Goal: Information Seeking & Learning: Understand process/instructions

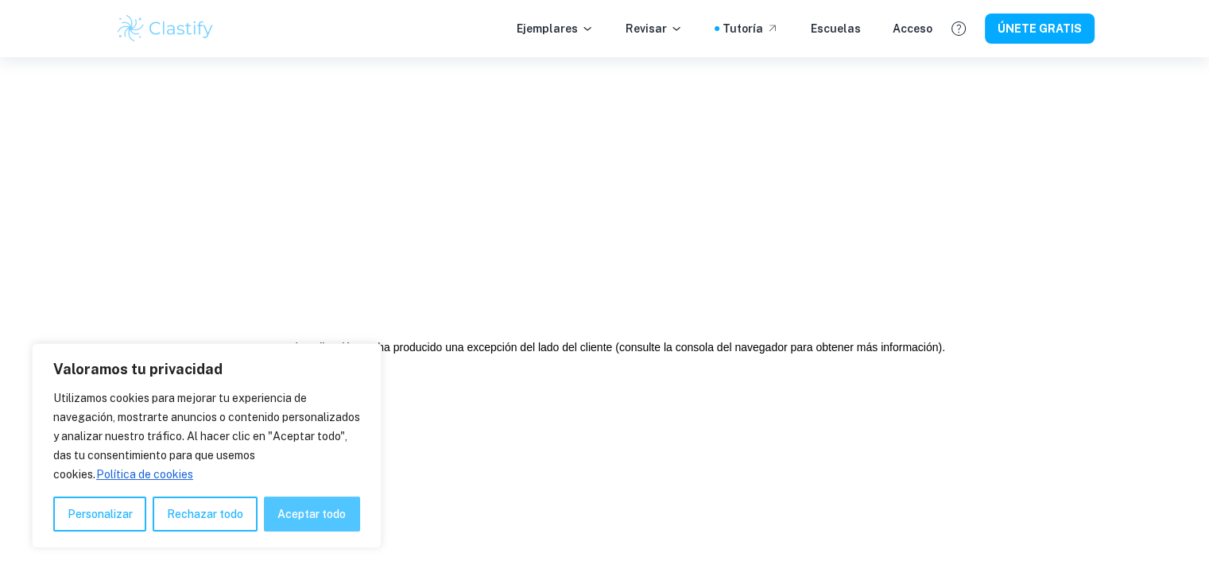
click at [338, 513] on font "Aceptar todo" at bounding box center [311, 514] width 68 height 13
checkbox input "true"
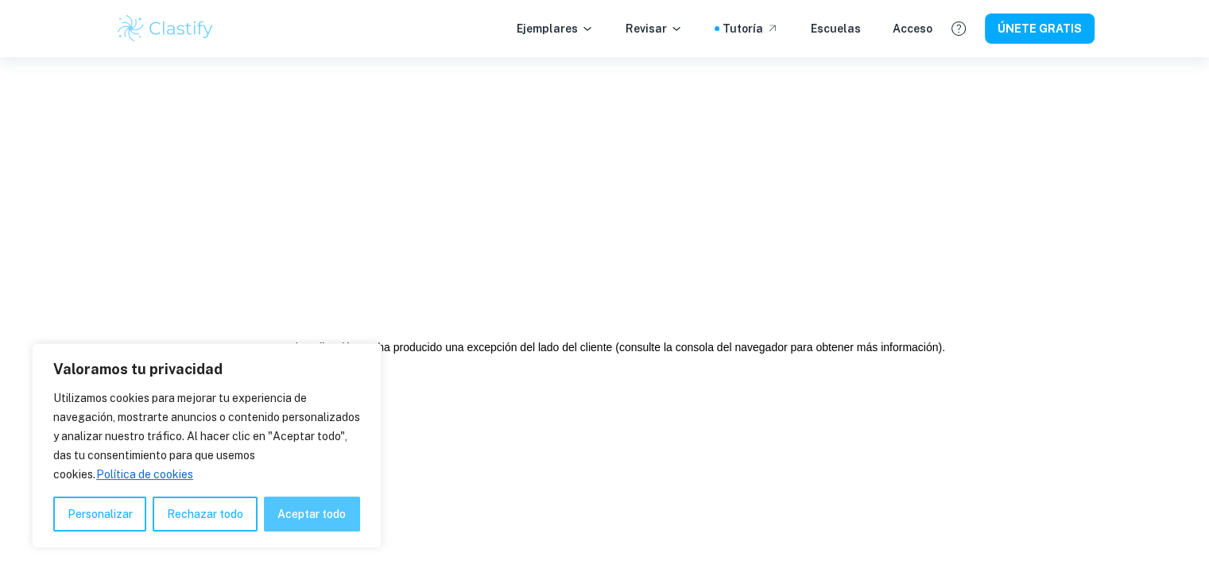
checkbox input "true"
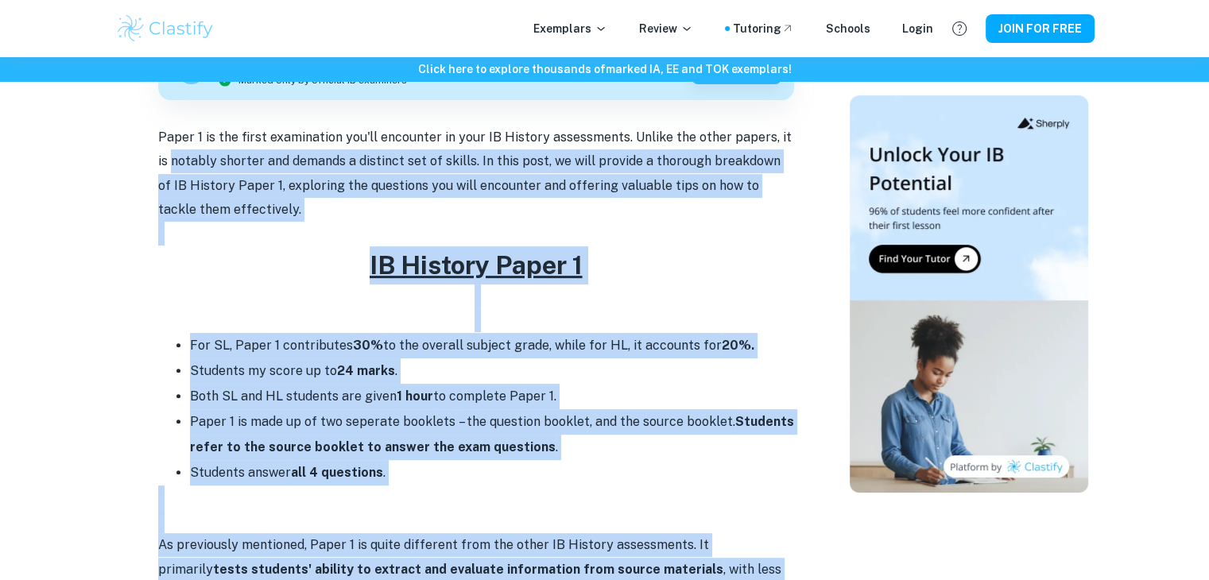
scroll to position [725, 0]
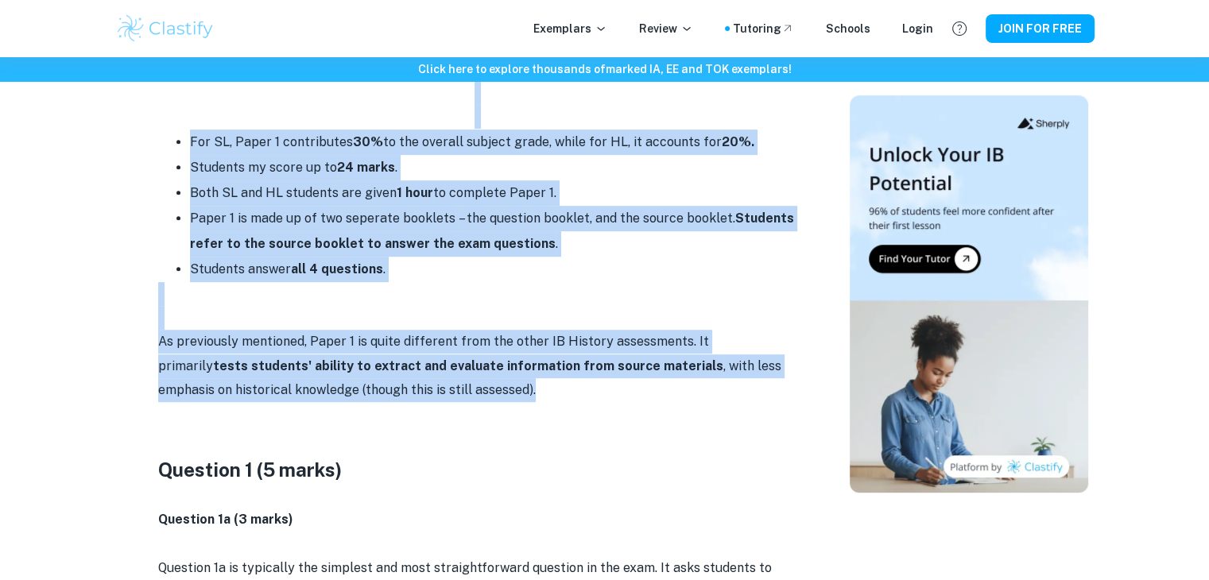
drag, startPoint x: 132, startPoint y: 179, endPoint x: 520, endPoint y: 380, distance: 436.8
click at [520, 380] on p "As previously mentioned, Paper 1 is quite different from the other IB History a…" at bounding box center [476, 366] width 636 height 72
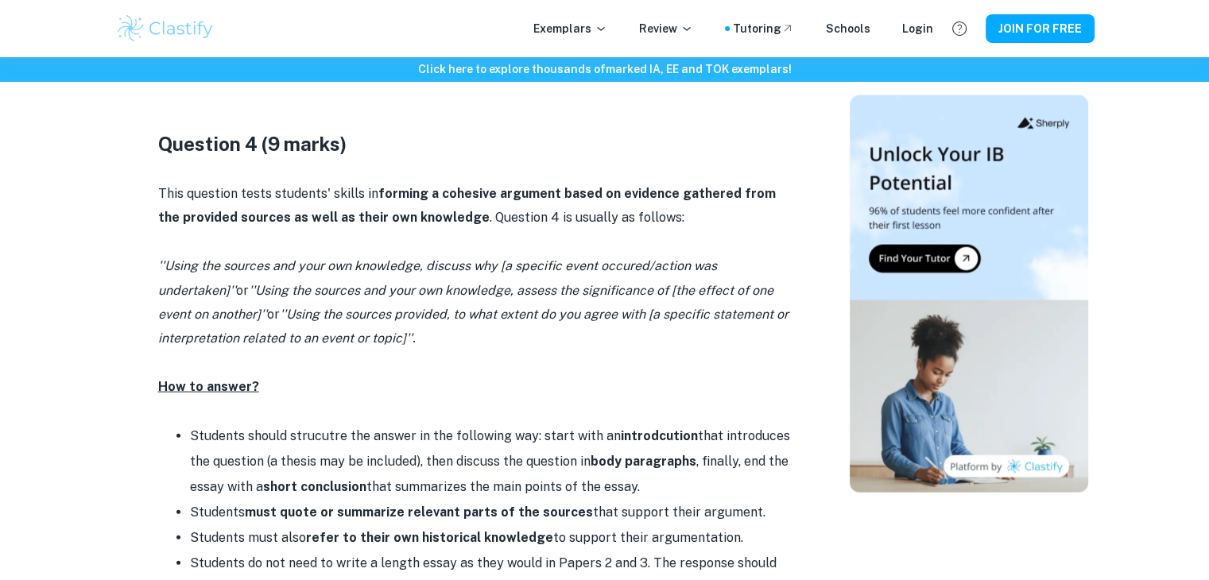
scroll to position [3377, 0]
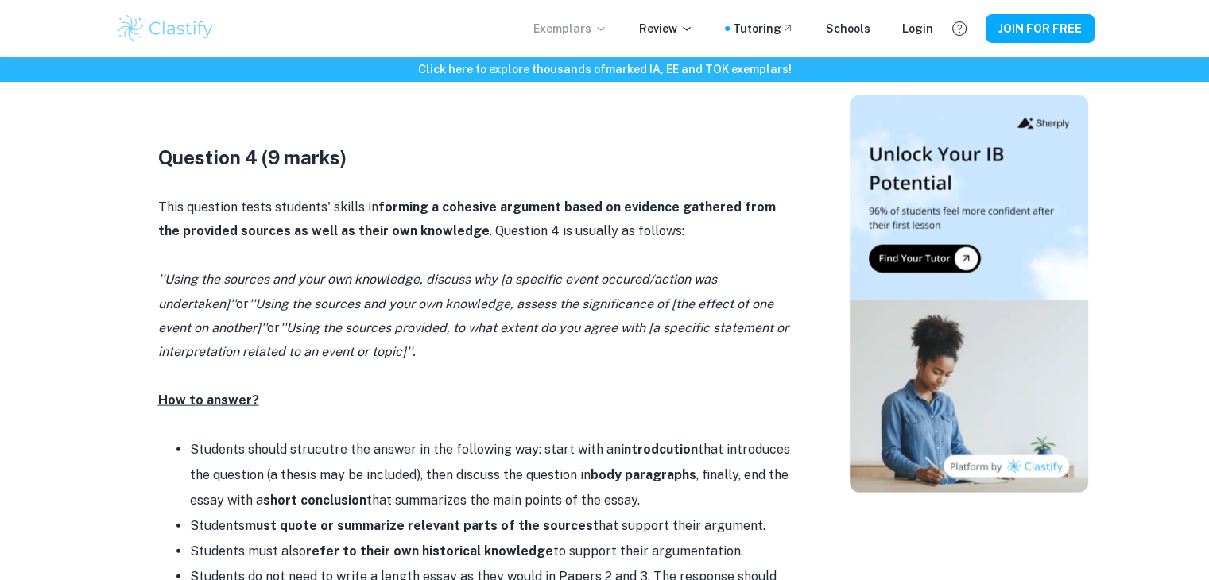
click at [582, 29] on p "Exemplars" at bounding box center [570, 28] width 74 height 17
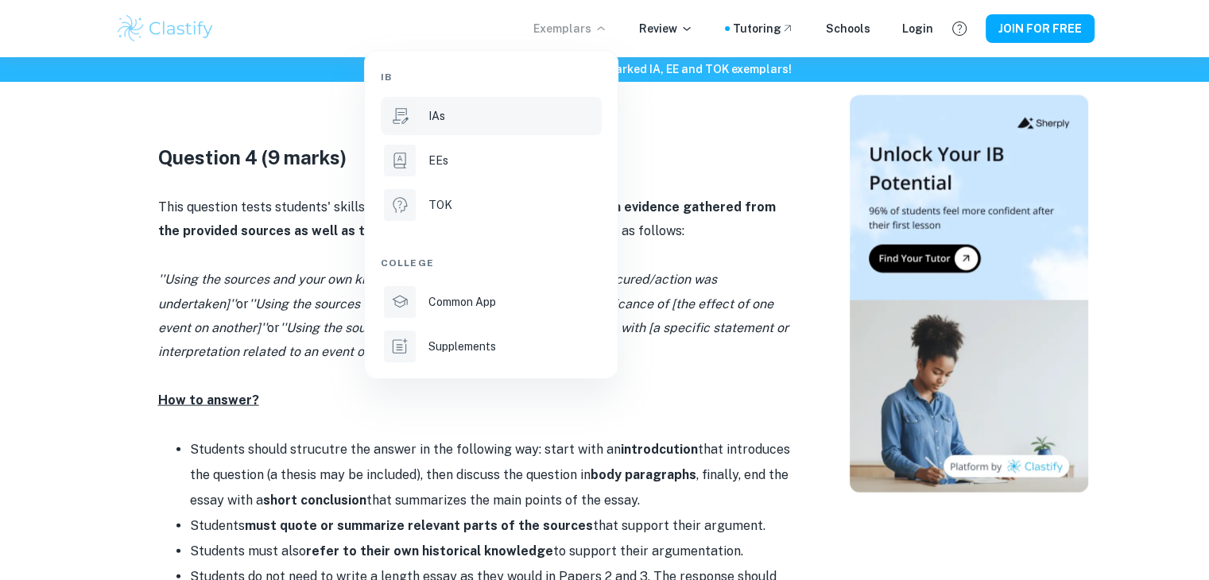
click at [475, 127] on li "IAs" at bounding box center [491, 116] width 221 height 38
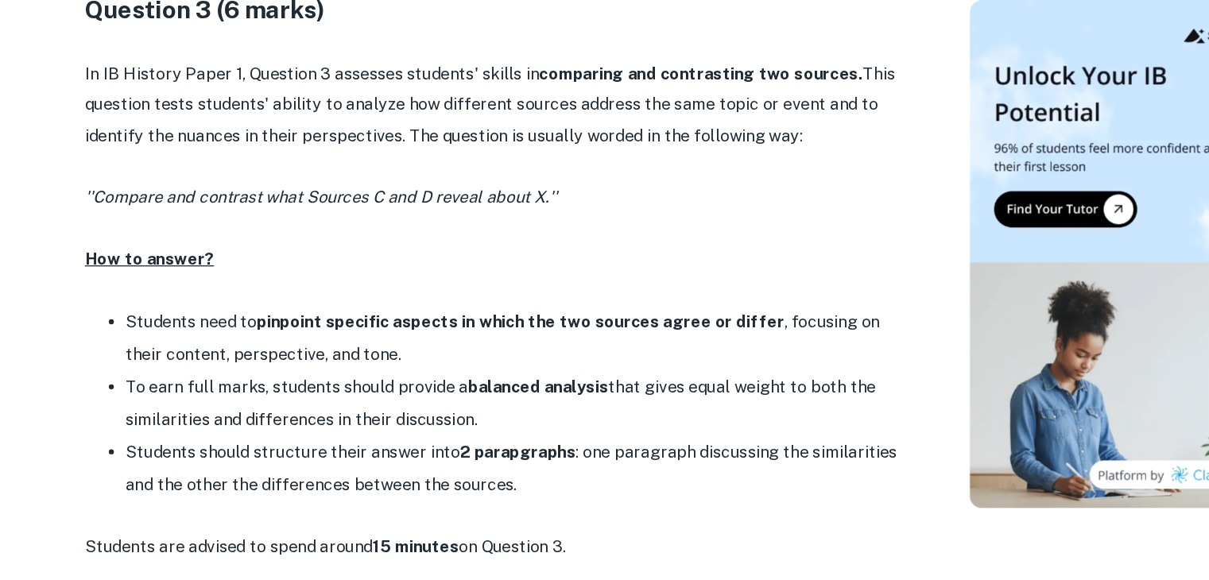
scroll to position [2927, 0]
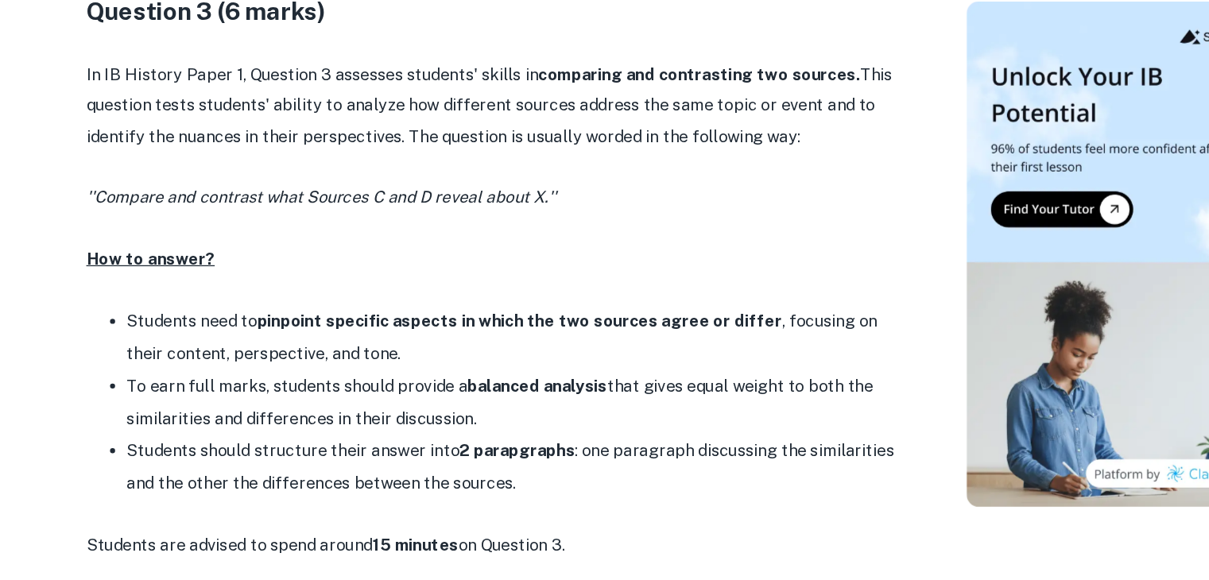
drag, startPoint x: 455, startPoint y: 364, endPoint x: 415, endPoint y: 443, distance: 89.2
click at [415, 443] on ul "Students need to pinpoint specific aspects in which the two sources agree or di…" at bounding box center [476, 411] width 636 height 153
click at [415, 443] on li "Students should structure their answer into 2 parapgraphs : one paragraph discu…" at bounding box center [492, 461] width 604 height 51
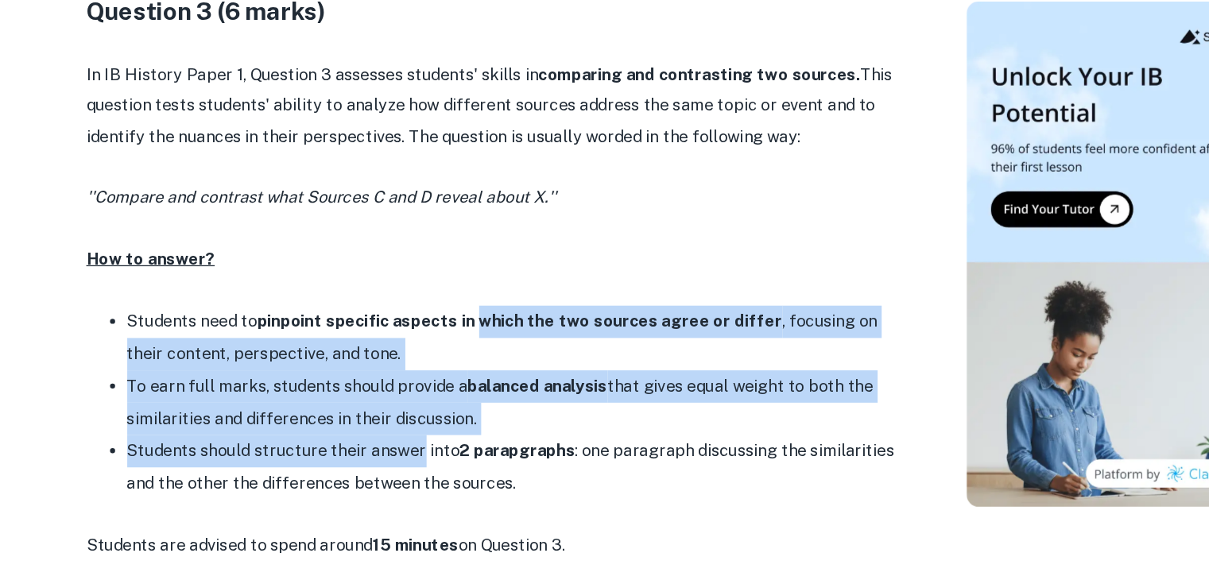
drag, startPoint x: 415, startPoint y: 443, endPoint x: 463, endPoint y: 347, distance: 107.7
click at [463, 347] on ul "Students need to pinpoint specific aspects in which the two sources agree or di…" at bounding box center [476, 411] width 636 height 153
click at [463, 347] on strong "pinpoint specific aspects in which the two sources agree or differ" at bounding box center [498, 346] width 412 height 15
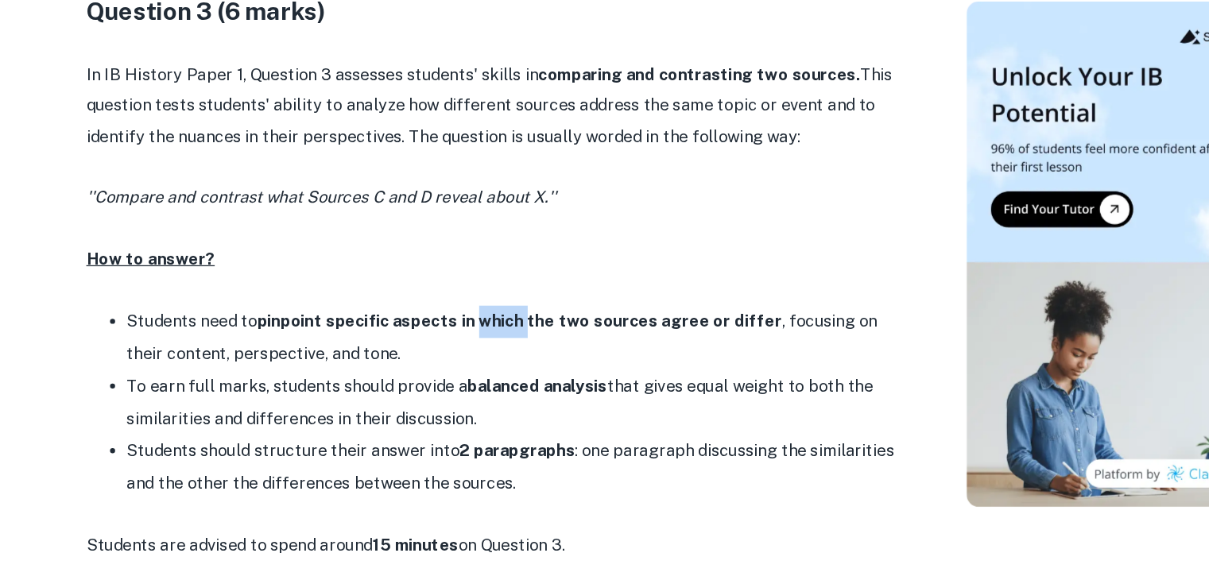
click at [463, 347] on strong "pinpoint specific aspects in which the two sources agree or differ" at bounding box center [498, 346] width 412 height 15
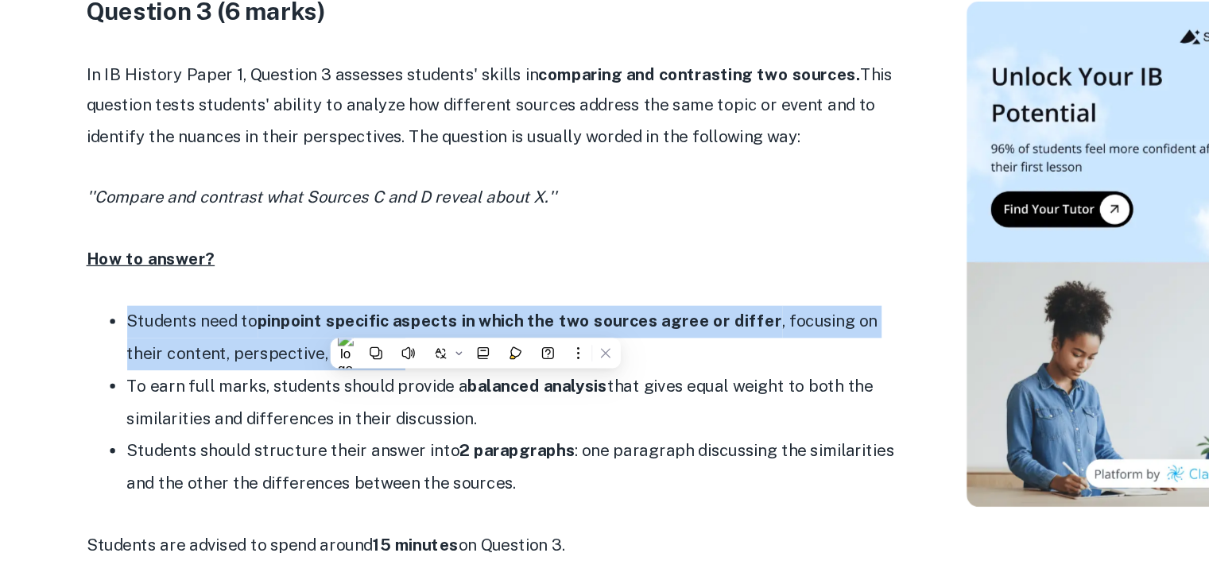
click at [463, 347] on strong "pinpoint specific aspects in which the two sources agree or differ" at bounding box center [498, 346] width 412 height 15
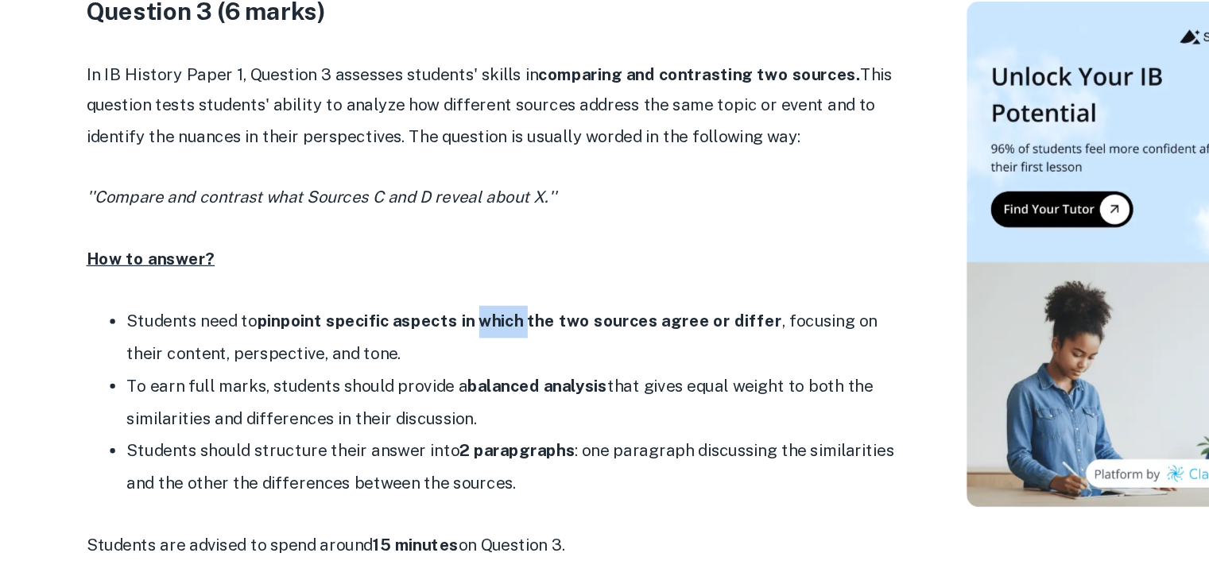
click at [463, 347] on strong "pinpoint specific aspects in which the two sources agree or differ" at bounding box center [498, 346] width 412 height 15
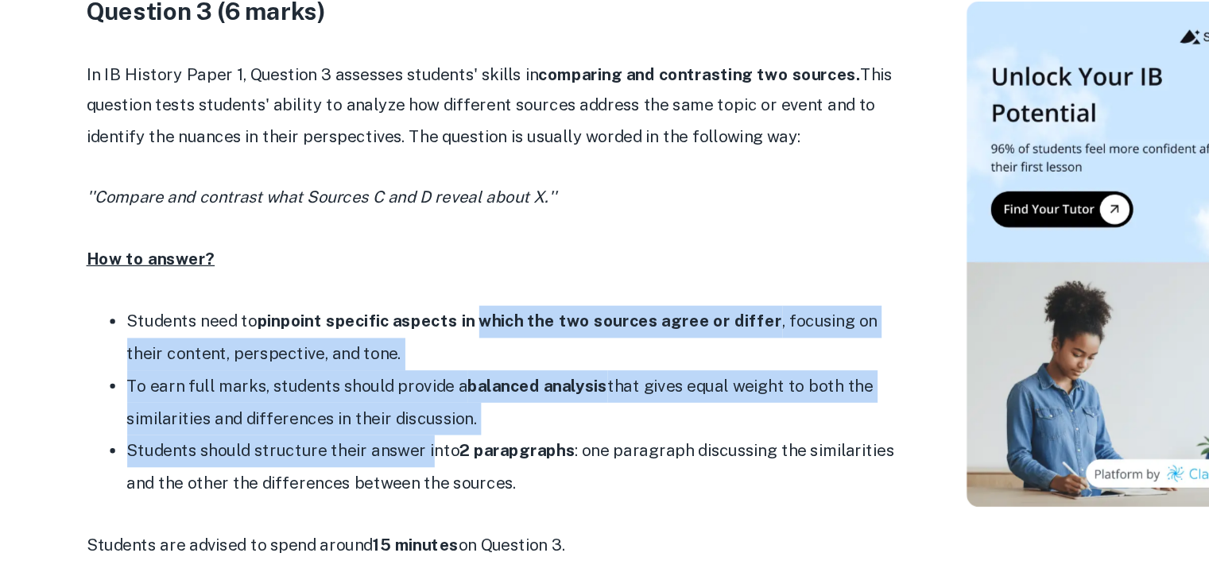
drag, startPoint x: 463, startPoint y: 347, endPoint x: 425, endPoint y: 439, distance: 99.8
click at [425, 439] on ul "Students need to pinpoint specific aspects in which the two sources agree or di…" at bounding box center [476, 411] width 636 height 153
click at [425, 439] on li "Students should structure their answer into 2 parapgraphs : one paragraph discu…" at bounding box center [492, 461] width 604 height 51
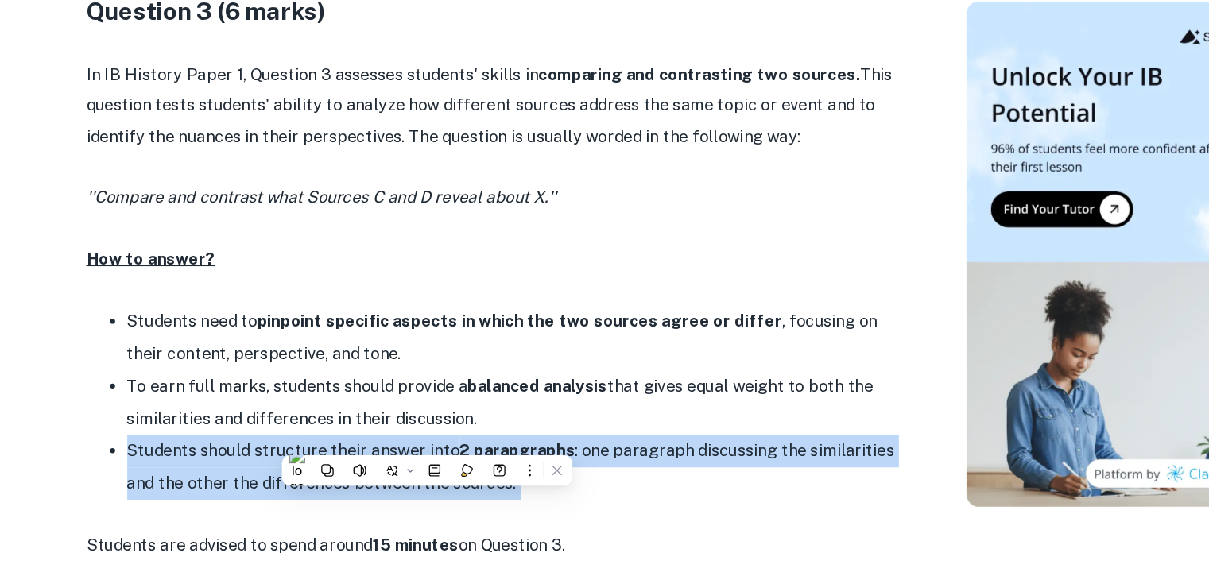
click at [425, 439] on li "Students should structure their answer into 2 parapgraphs : one paragraph discu…" at bounding box center [492, 461] width 604 height 51
